Goal: Information Seeking & Learning: Learn about a topic

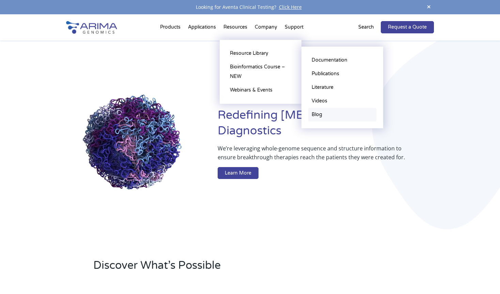
click at [330, 113] on link "Blog" at bounding box center [342, 115] width 68 height 14
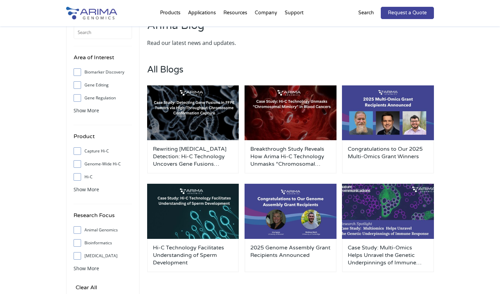
scroll to position [29, 0]
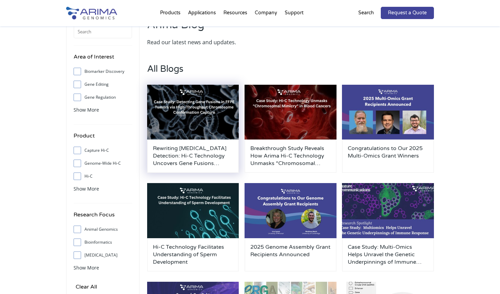
click at [204, 120] on img at bounding box center [193, 112] width 92 height 55
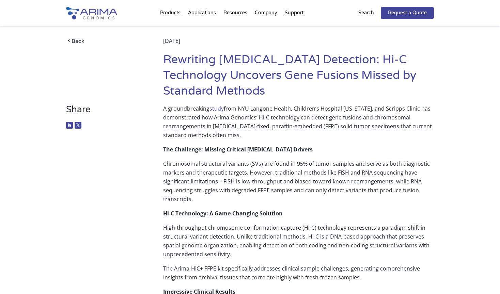
scroll to position [18, 0]
